Goal: Information Seeking & Learning: Learn about a topic

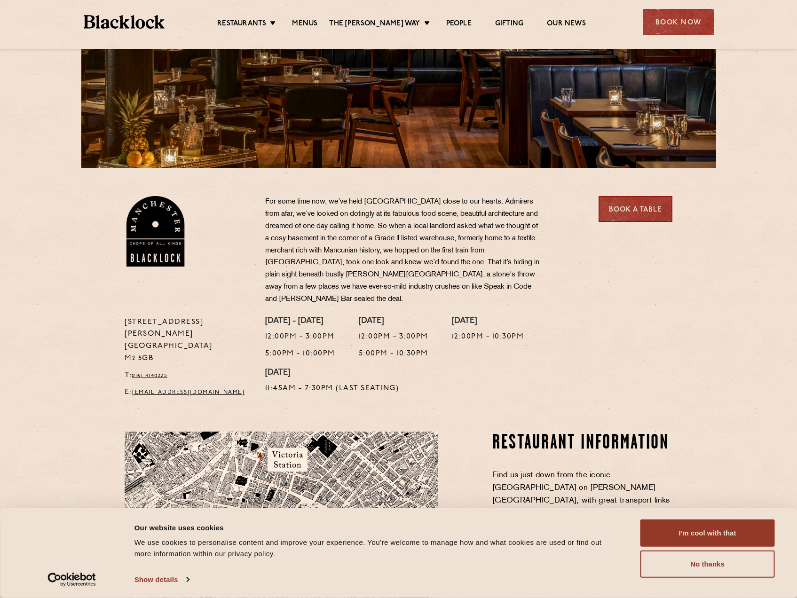
scroll to position [94, 0]
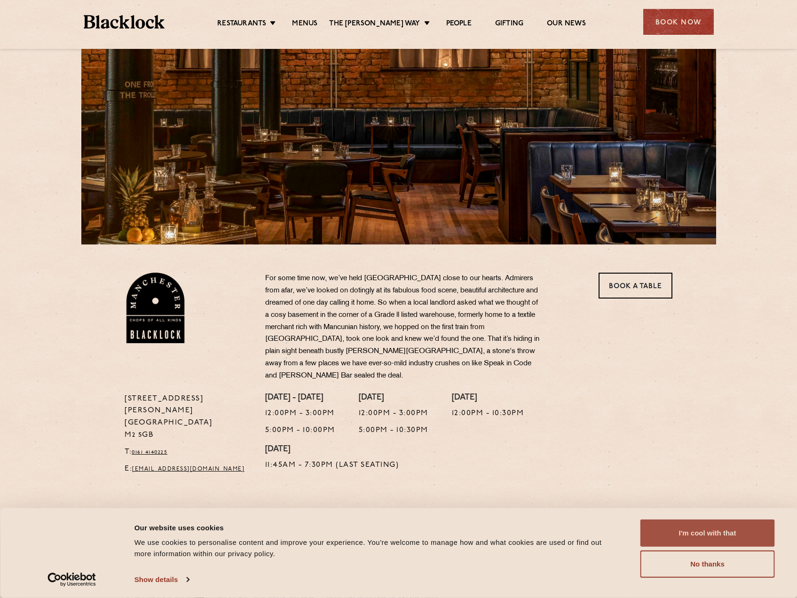
click at [736, 527] on button "I'm cool with that" at bounding box center [707, 533] width 134 height 27
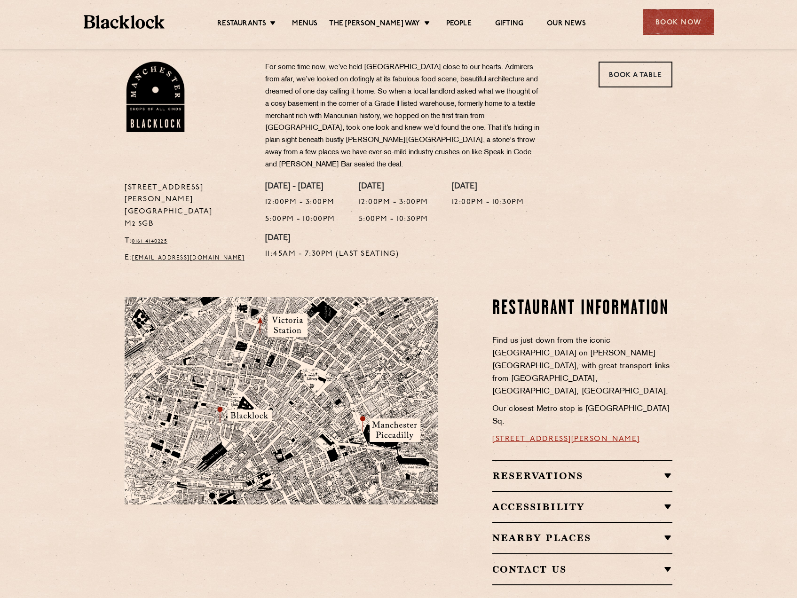
scroll to position [221, 0]
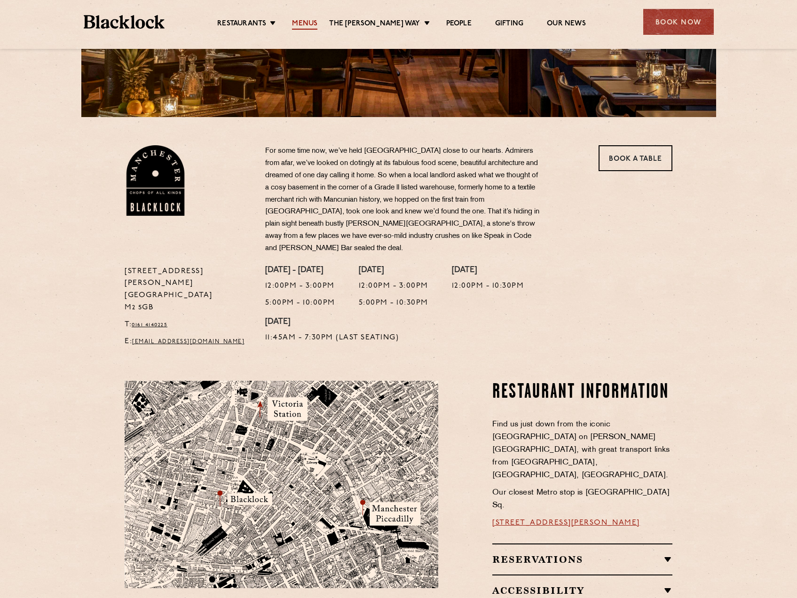
click at [314, 23] on link "Menus" at bounding box center [304, 24] width 25 height 10
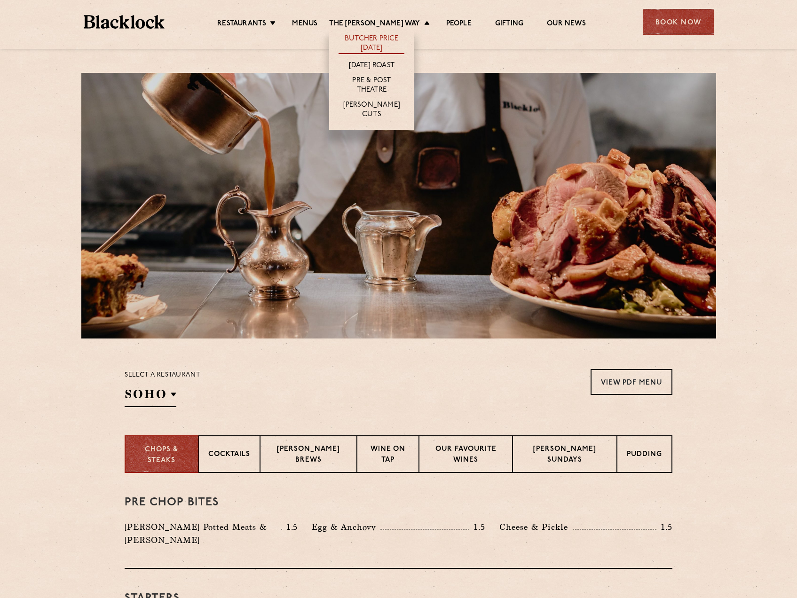
click at [382, 39] on link "Butcher Price [DATE]" at bounding box center [371, 44] width 66 height 20
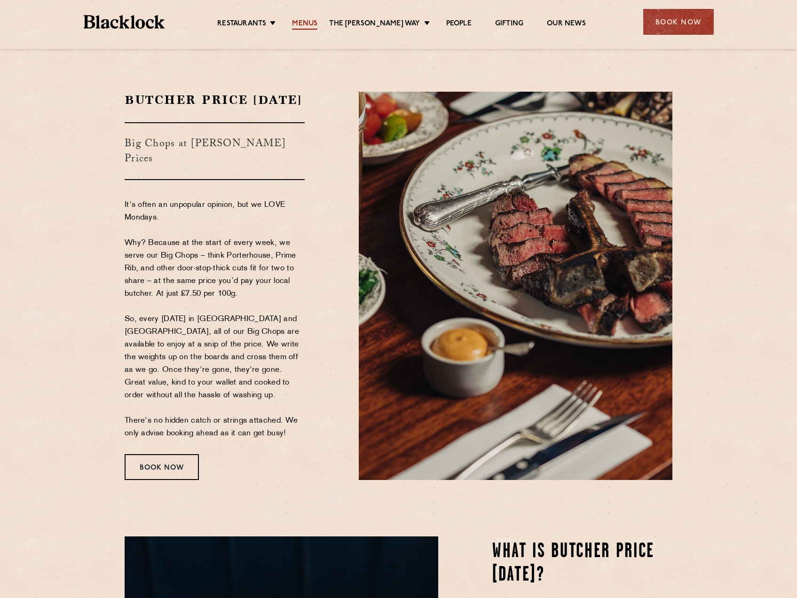
click at [316, 23] on link "Menus" at bounding box center [304, 24] width 25 height 10
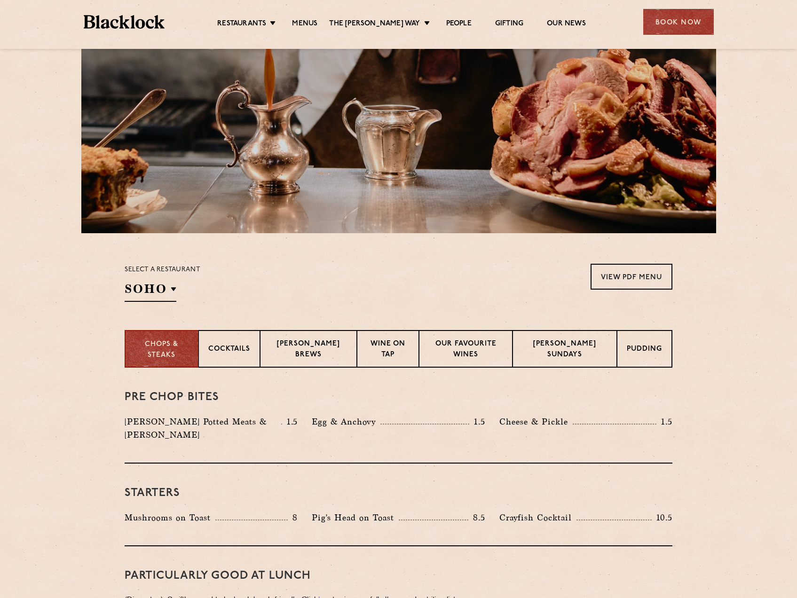
scroll to position [141, 0]
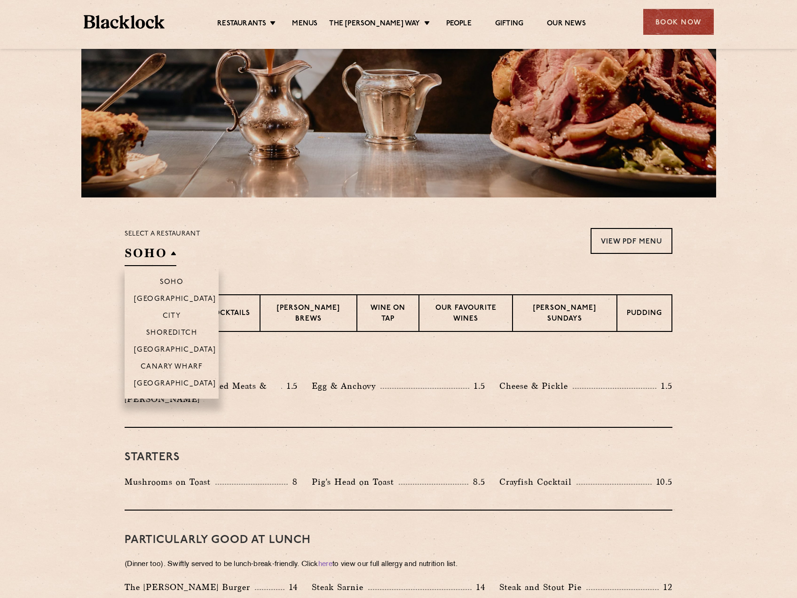
click at [168, 249] on h2 "SOHO" at bounding box center [151, 255] width 52 height 21
click at [187, 379] on li "[GEOGRAPHIC_DATA]" at bounding box center [172, 387] width 94 height 24
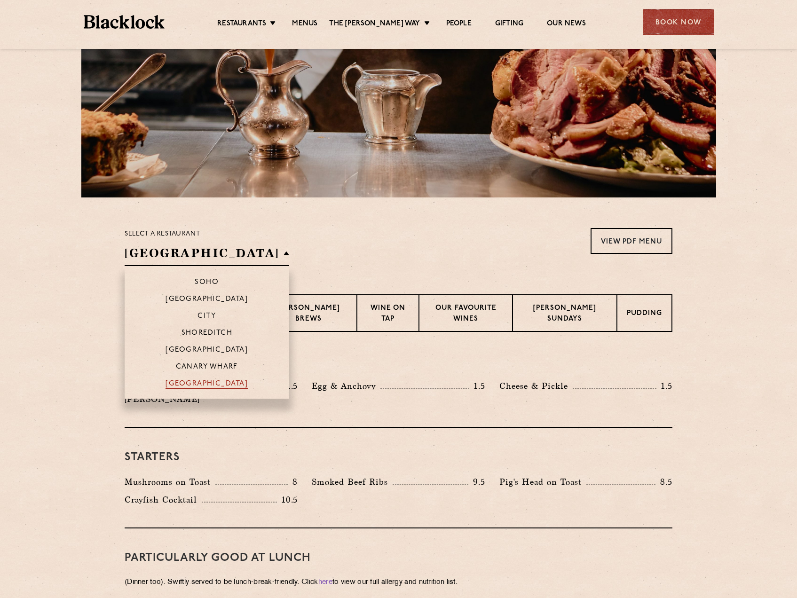
click at [168, 385] on p "[GEOGRAPHIC_DATA]" at bounding box center [206, 384] width 82 height 9
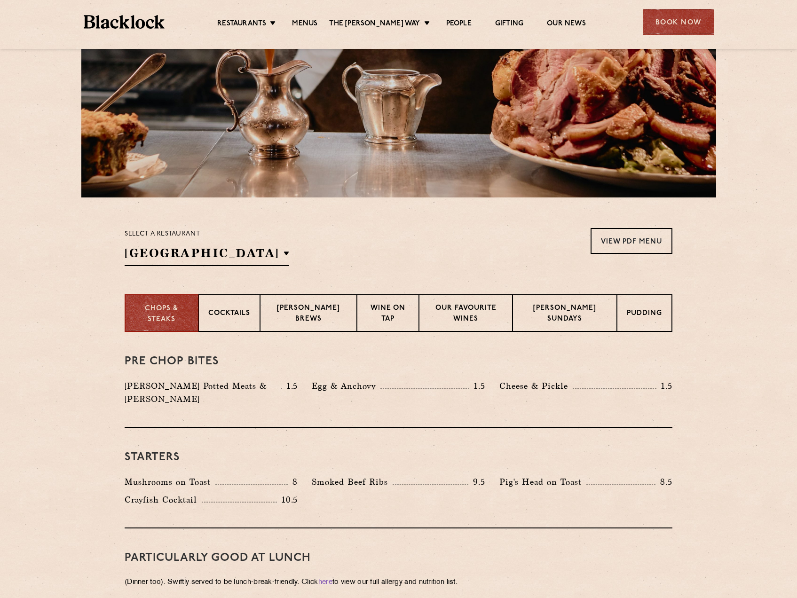
click at [66, 321] on section "Chops & Steaks Cocktails [PERSON_NAME] Brews Wine on Tap Our favourite wines [P…" at bounding box center [398, 313] width 797 height 38
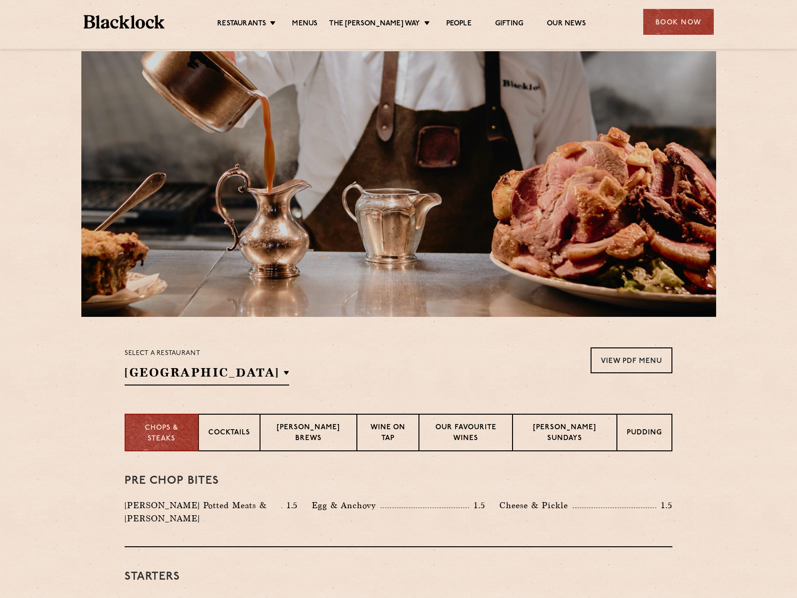
scroll to position [0, 0]
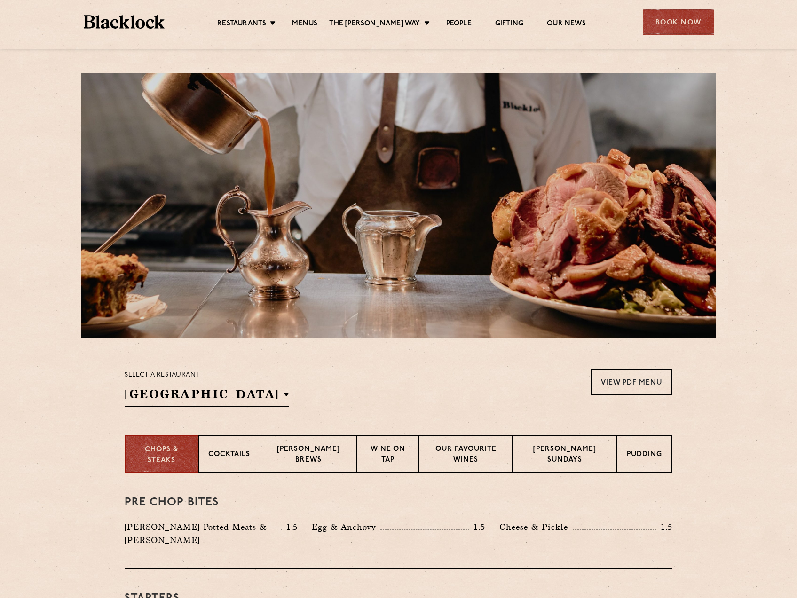
drag, startPoint x: 242, startPoint y: 140, endPoint x: 232, endPoint y: 142, distance: 10.7
